Goal: Transaction & Acquisition: Purchase product/service

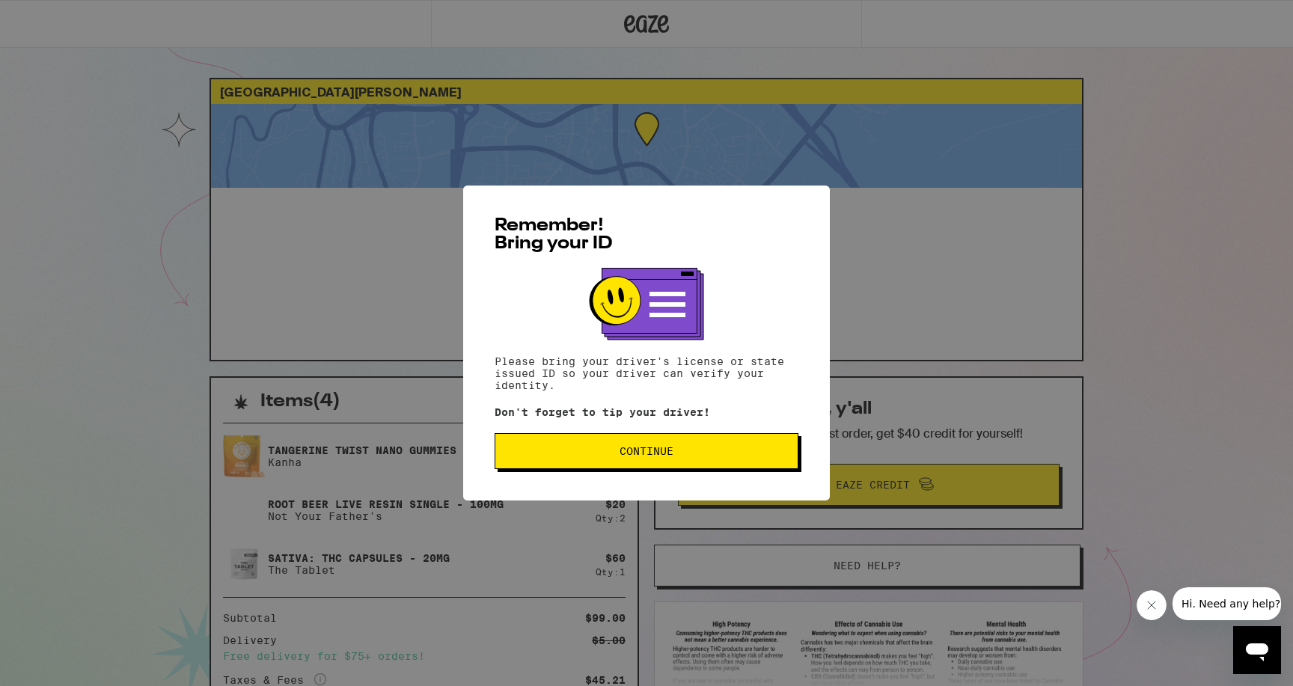
click at [524, 449] on button "Continue" at bounding box center [647, 451] width 304 height 36
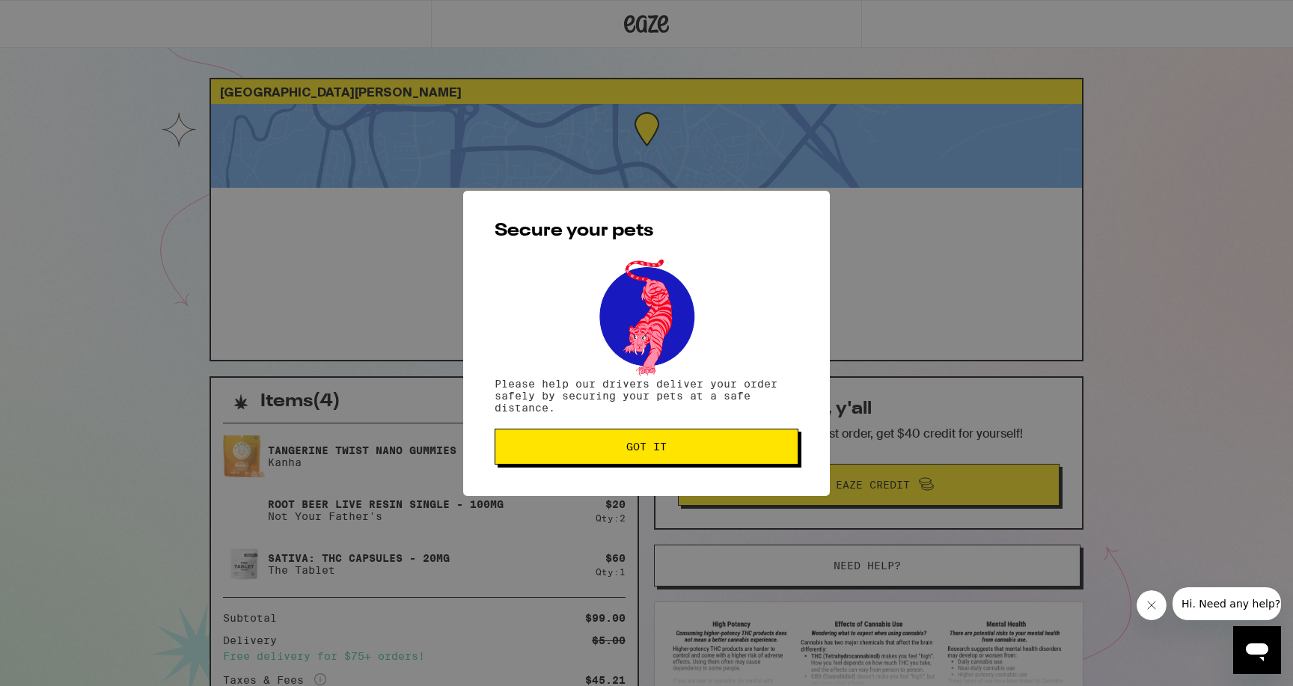
click at [627, 463] on button "Got it" at bounding box center [647, 447] width 304 height 36
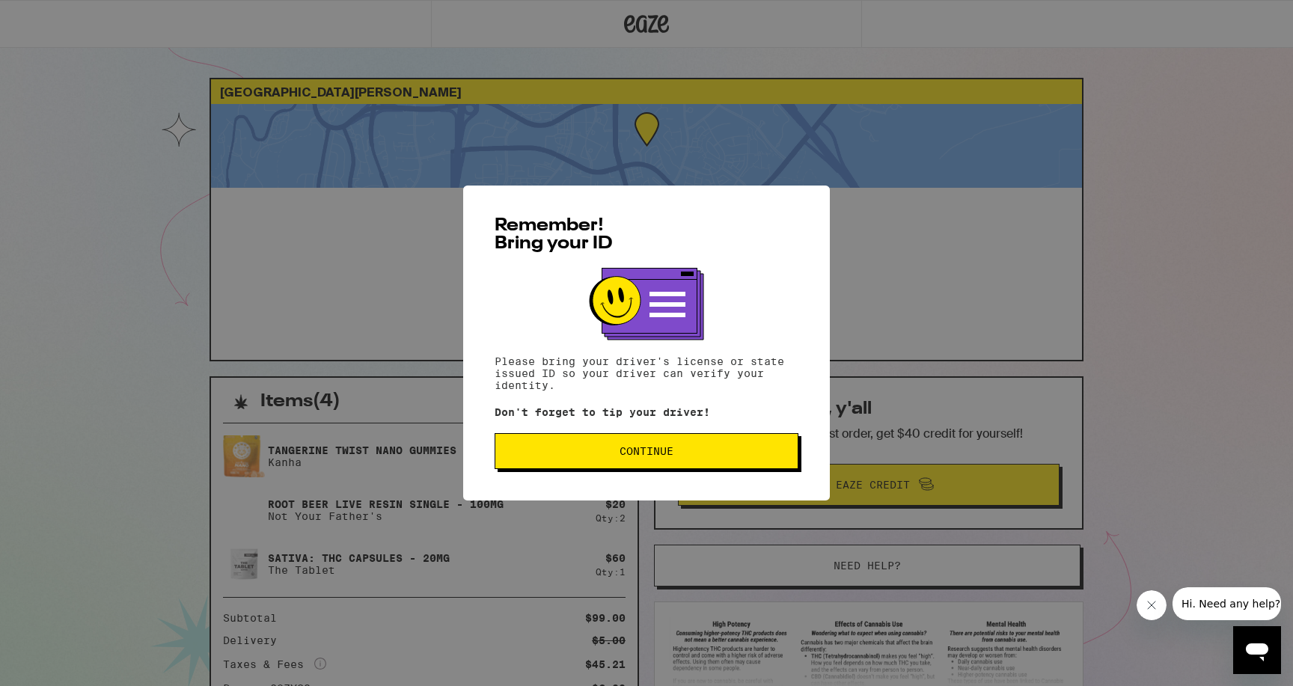
click at [599, 455] on span "Continue" at bounding box center [646, 451] width 278 height 10
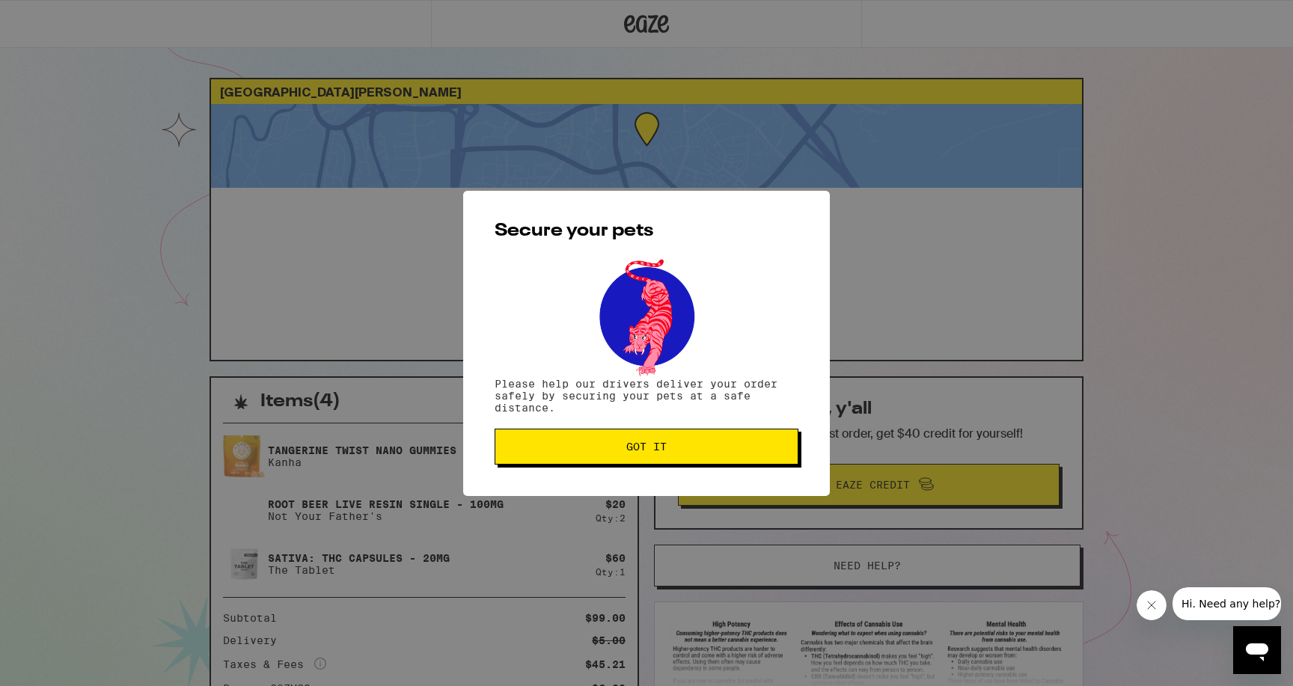
click at [599, 455] on button "Got it" at bounding box center [647, 447] width 304 height 36
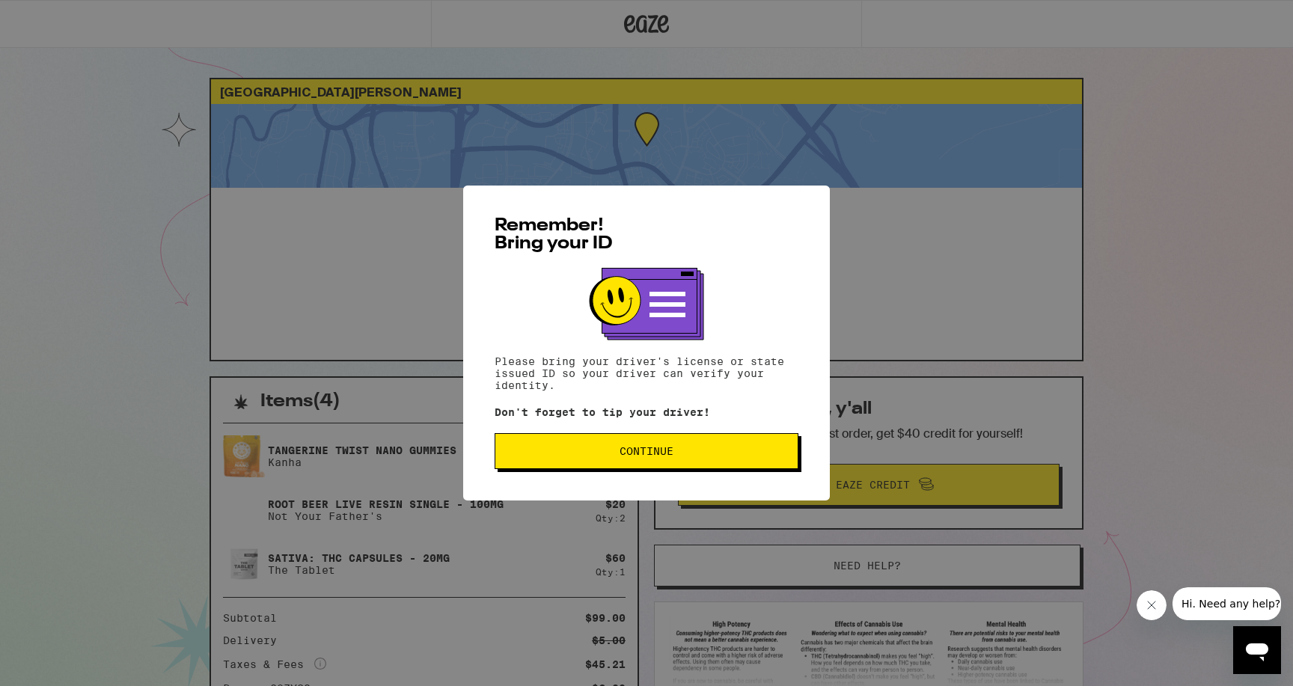
click at [724, 446] on button "Continue" at bounding box center [647, 451] width 304 height 36
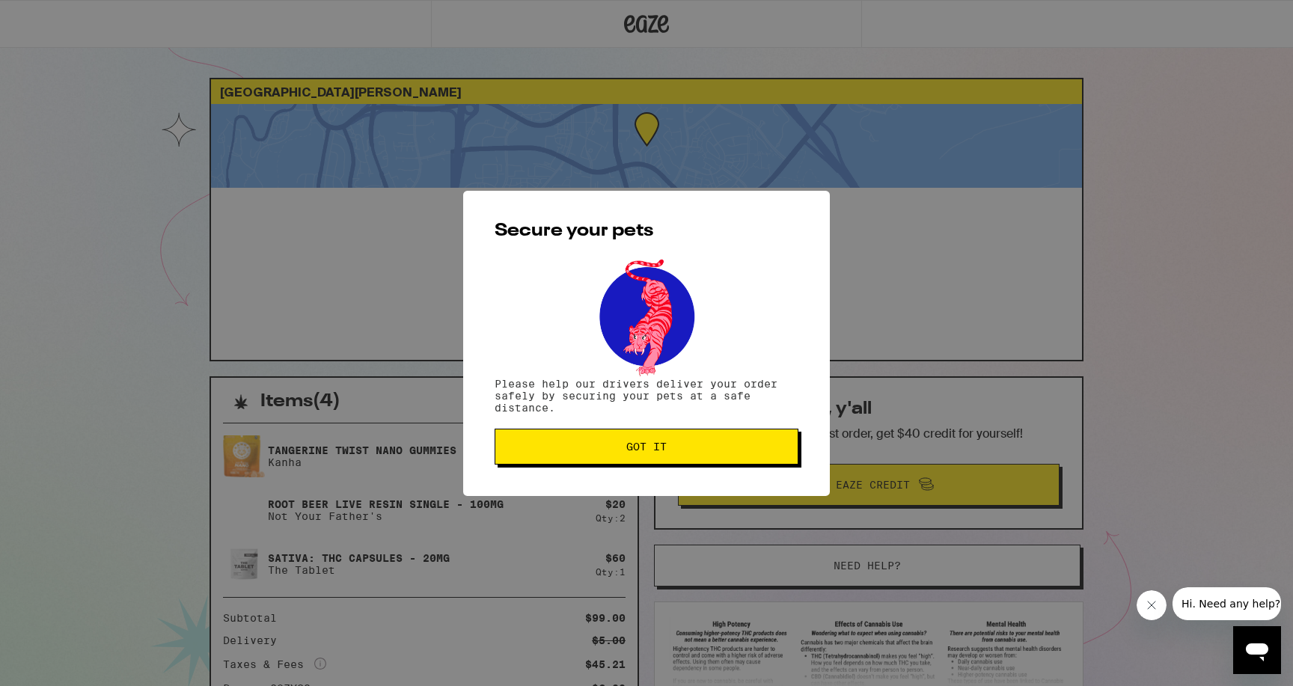
click at [724, 446] on span "Got it" at bounding box center [646, 446] width 278 height 10
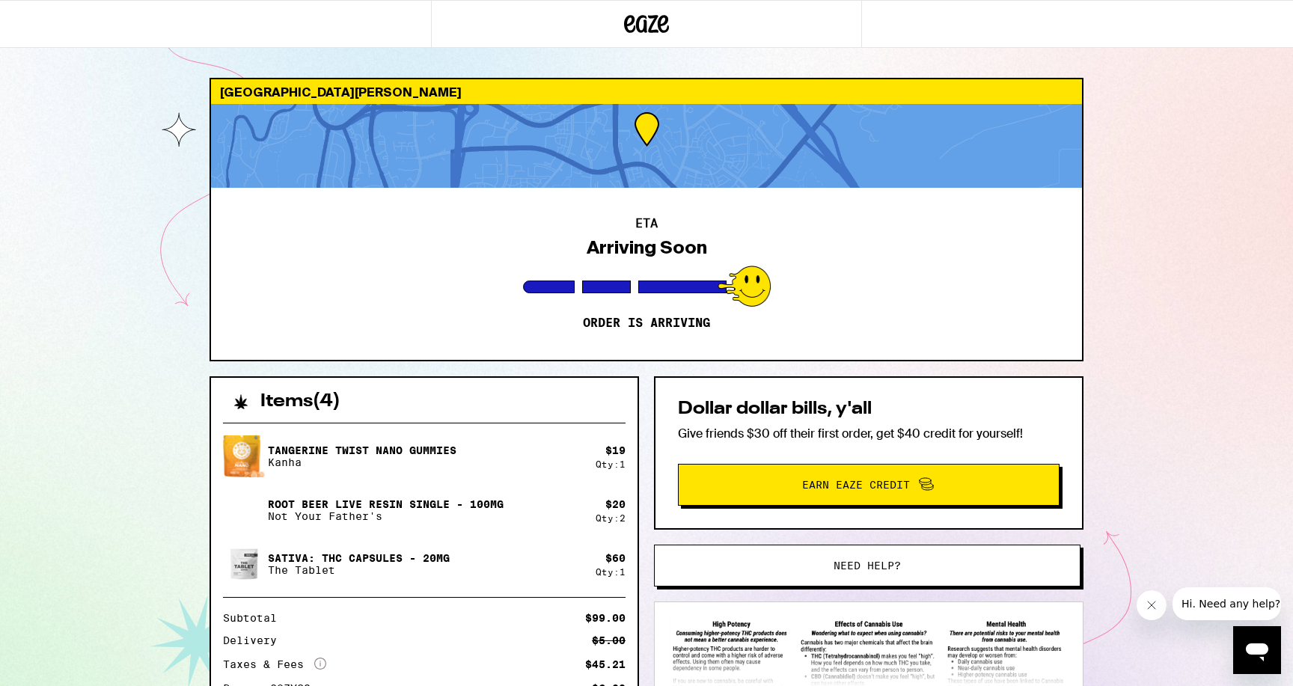
click at [738, 376] on div "Dollar dollar bills, y'all Give friends $30 off their first order, get $40 cred…" at bounding box center [868, 452] width 429 height 153
